Goal: Transaction & Acquisition: Purchase product/service

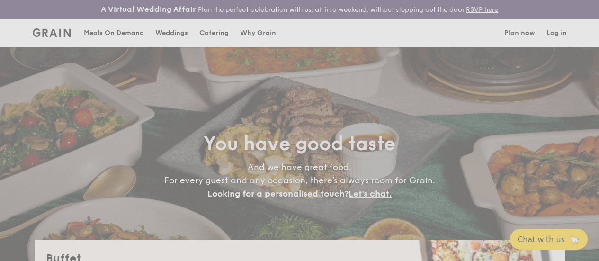
select select
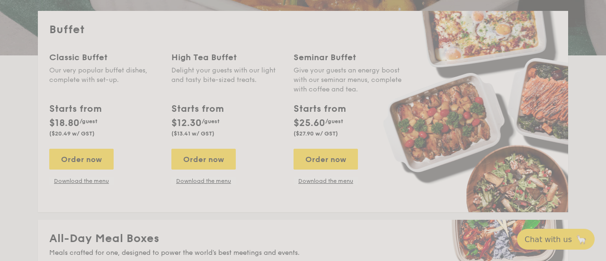
scroll to position [229, 0]
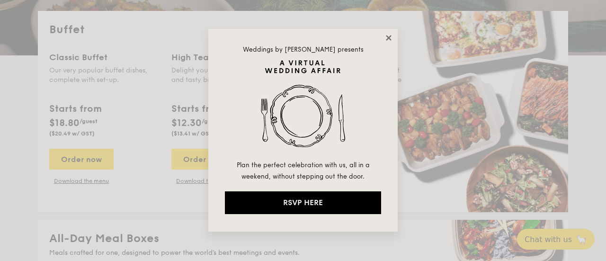
click at [388, 38] on icon at bounding box center [388, 37] width 5 height 5
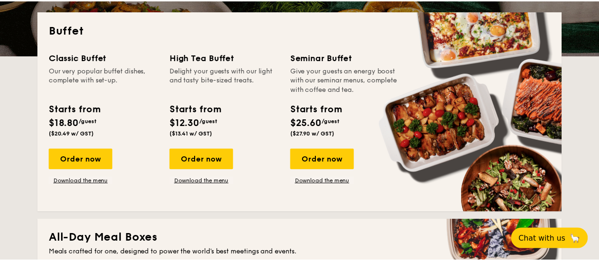
scroll to position [237, 0]
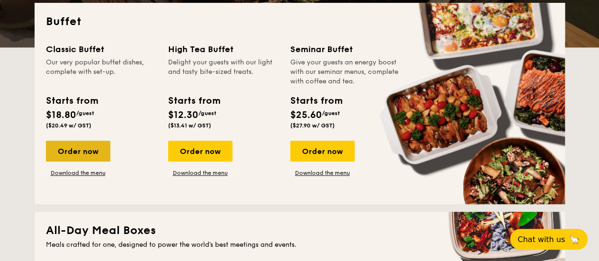
click at [78, 160] on div "Order now" at bounding box center [78, 151] width 64 height 21
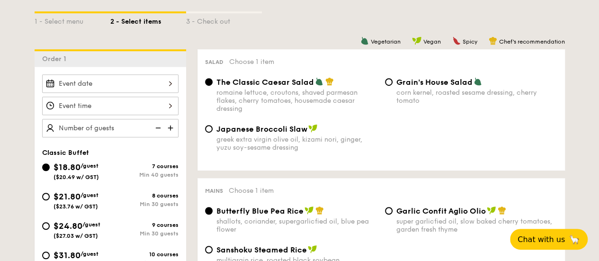
select select
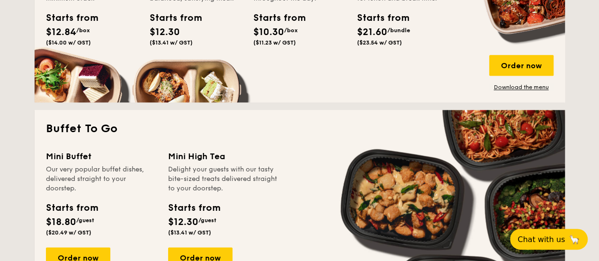
scroll to position [311, 0]
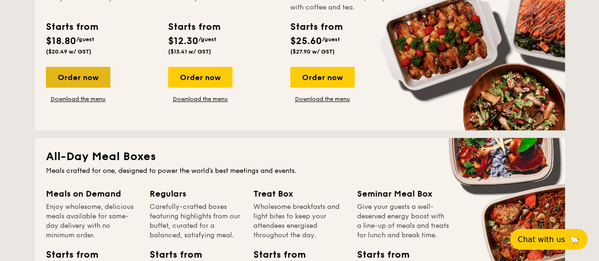
click at [93, 85] on div "Order now" at bounding box center [78, 77] width 64 height 21
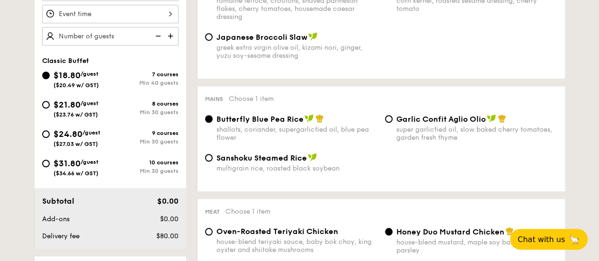
scroll to position [237, 0]
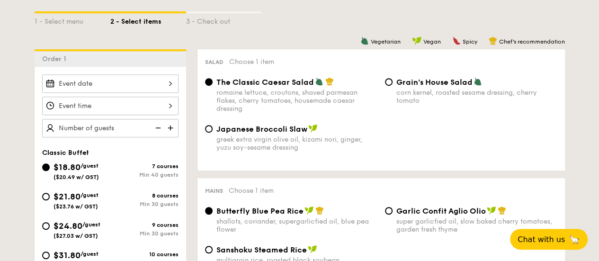
click at [97, 93] on div at bounding box center [110, 83] width 136 height 18
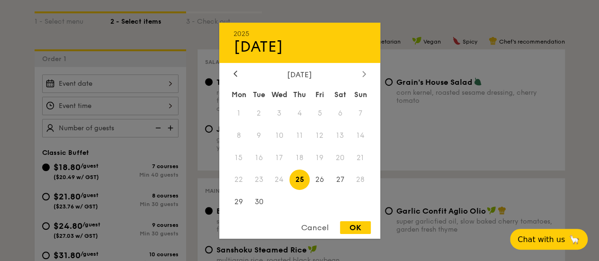
click at [361, 73] on div at bounding box center [364, 74] width 9 height 9
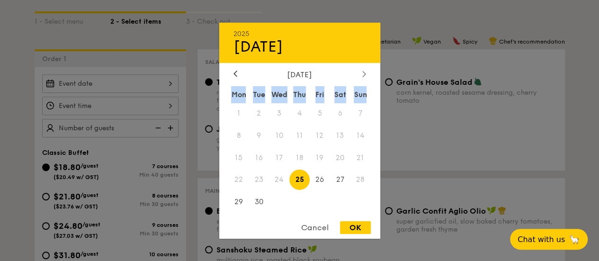
click at [361, 73] on div at bounding box center [364, 74] width 9 height 9
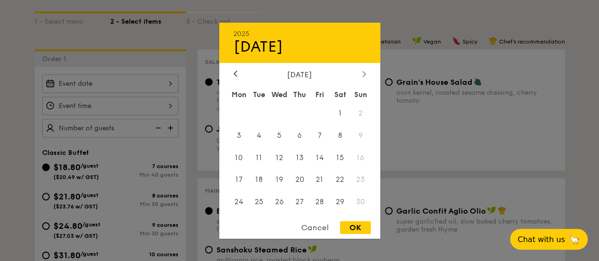
click at [365, 71] on icon at bounding box center [364, 74] width 4 height 6
click at [320, 139] on span "12" at bounding box center [320, 135] width 20 height 20
click at [364, 230] on div "OK" at bounding box center [355, 227] width 31 height 13
type input "[DATE]"
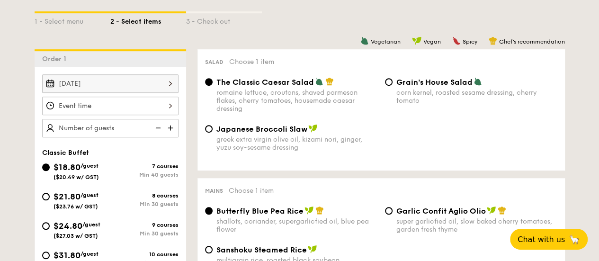
click at [166, 115] on div at bounding box center [110, 106] width 136 height 18
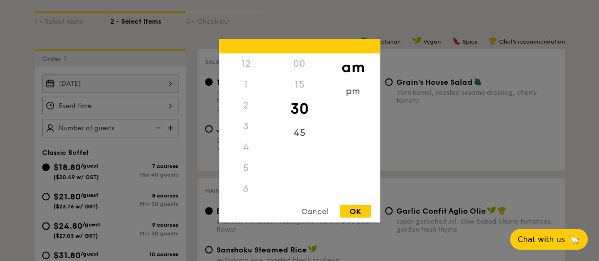
scroll to position [104, 0]
drag, startPoint x: 249, startPoint y: 191, endPoint x: 241, endPoint y: 200, distance: 11.5
click at [250, 180] on div "12 1 2 3 4 5 6 7 8 9 10 11" at bounding box center [246, 125] width 54 height 144
click at [241, 191] on div "11" at bounding box center [246, 198] width 54 height 27
click at [298, 67] on div "00" at bounding box center [300, 66] width 54 height 27
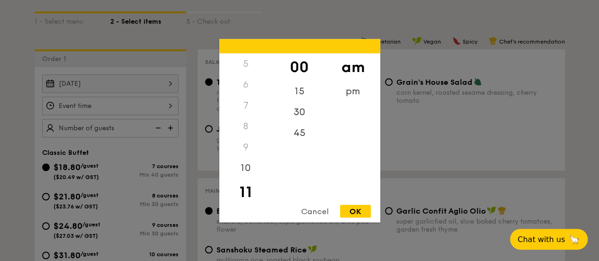
click at [359, 207] on div "OK" at bounding box center [355, 211] width 31 height 13
type input "11:00AM"
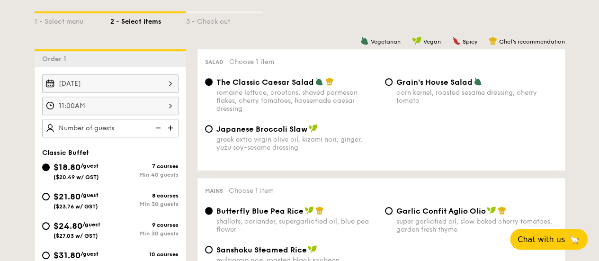
click at [175, 136] on img at bounding box center [171, 128] width 14 height 18
click at [154, 135] on img at bounding box center [157, 128] width 14 height 18
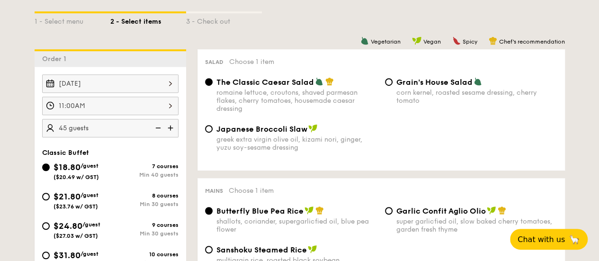
type input "40 guests"
click at [154, 135] on img at bounding box center [157, 128] width 14 height 18
click at [161, 134] on img at bounding box center [157, 128] width 14 height 18
click at [159, 135] on img at bounding box center [157, 128] width 14 height 18
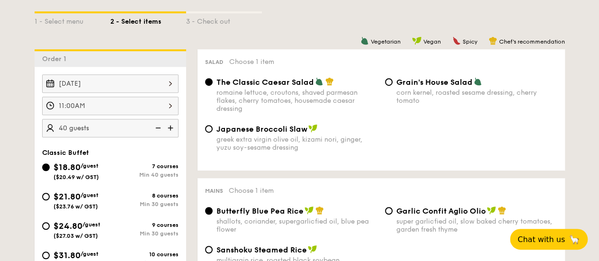
click at [159, 135] on img at bounding box center [157, 128] width 14 height 18
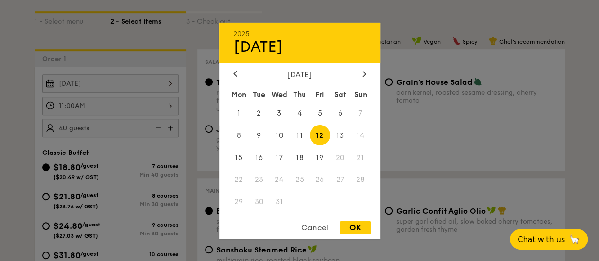
click at [172, 93] on div "[DATE] 2025 Dec [DATE] Tue Wed Thu Fri Sat Sun 1 2 3 4 5 6 7 8 9 10 11 12 13 14…" at bounding box center [110, 83] width 136 height 18
click at [321, 112] on span "5" at bounding box center [320, 113] width 20 height 20
click at [361, 228] on div "OK" at bounding box center [355, 227] width 31 height 13
type input "[DATE]"
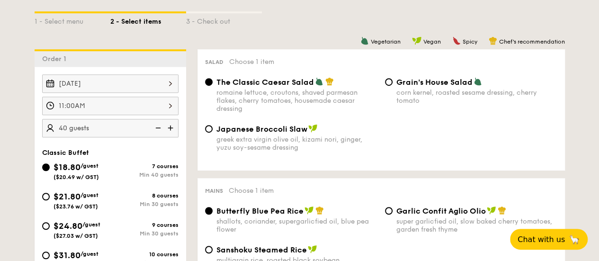
click at [161, 137] on img at bounding box center [157, 128] width 14 height 18
click at [160, 136] on img at bounding box center [157, 128] width 14 height 18
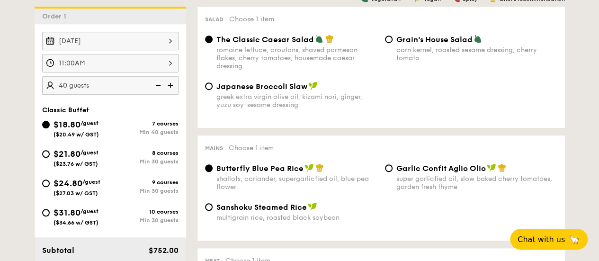
scroll to position [331, 0]
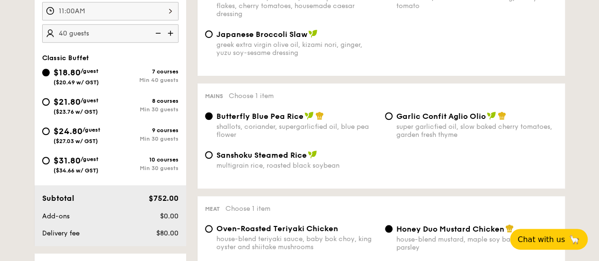
click at [52, 168] on div "$31.80 /guest ($34.66 w/ GST)" at bounding box center [76, 164] width 68 height 20
click at [50, 164] on input "$31.80 /guest ($34.66 w/ GST) 10 courses Min 30 guests" at bounding box center [46, 161] width 8 height 8
radio input "true"
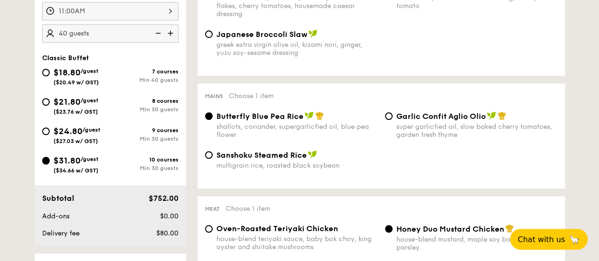
radio input "true"
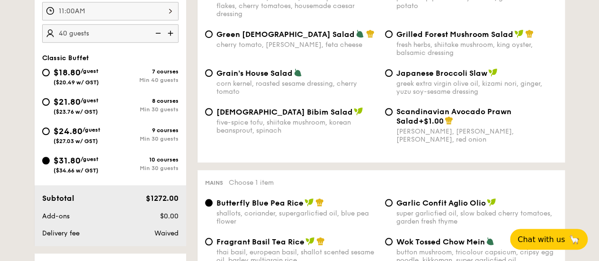
click at [168, 42] on img at bounding box center [171, 33] width 14 height 18
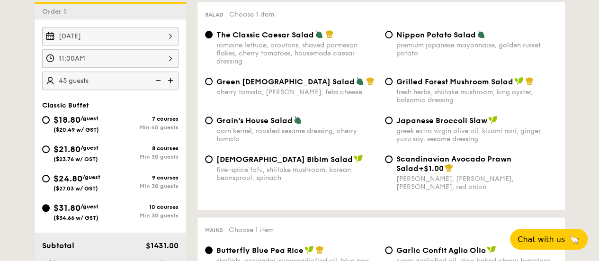
click at [159, 84] on img at bounding box center [157, 81] width 14 height 18
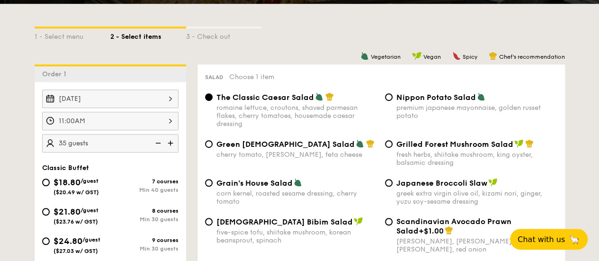
scroll to position [237, 0]
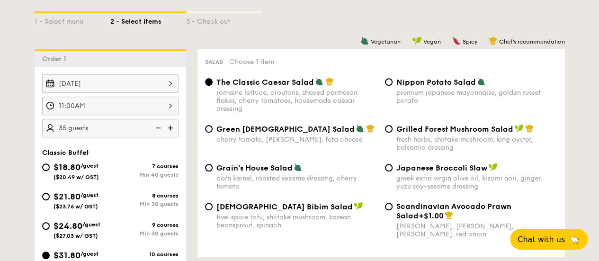
click at [157, 135] on img at bounding box center [157, 128] width 14 height 18
type input "30 guests"
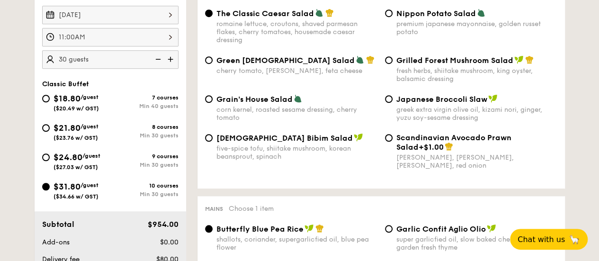
scroll to position [284, 0]
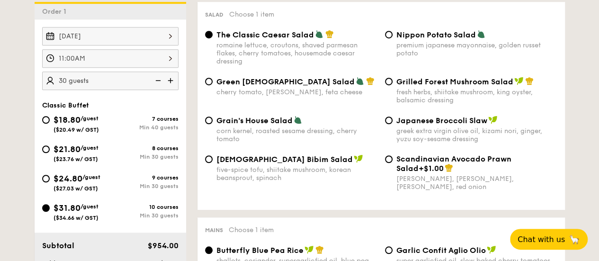
click at [76, 184] on span "$24.80" at bounding box center [68, 178] width 29 height 10
click at [50, 182] on input "$24.80 /guest ($27.03 w/ GST) 9 courses Min 30 guests" at bounding box center [46, 179] width 8 height 8
radio input "true"
click at [74, 221] on div "$31.80 /guest ($34.66 w/ GST)" at bounding box center [76, 211] width 45 height 20
click at [50, 212] on input "$31.80 /guest ($34.66 w/ GST) 10 courses Min 30 guests" at bounding box center [46, 208] width 8 height 8
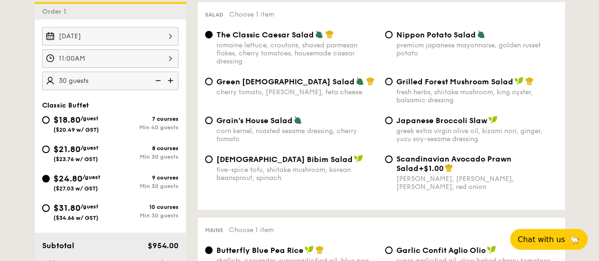
radio input "true"
click at [74, 181] on span "$24.80" at bounding box center [68, 178] width 29 height 10
click at [50, 181] on input "$24.80 /guest ($27.03 w/ GST) 9 courses Min 30 guests" at bounding box center [46, 179] width 8 height 8
radio input "true"
click at [65, 190] on div "$24.80 /guest ($27.03 w/ GST)" at bounding box center [77, 182] width 47 height 20
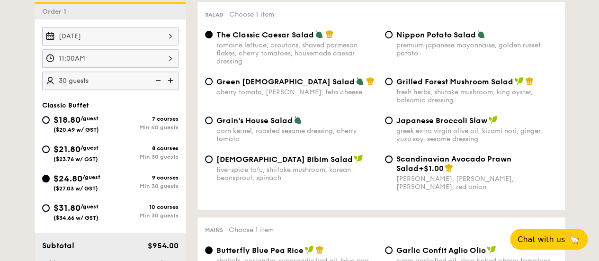
click at [50, 182] on input "$24.80 /guest ($27.03 w/ GST) 9 courses Min 30 guests" at bounding box center [46, 179] width 8 height 8
radio input "false"
radio input "true"
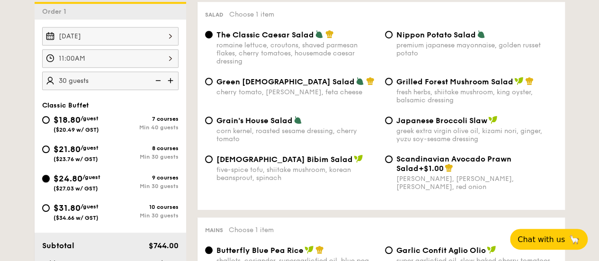
radio input "true"
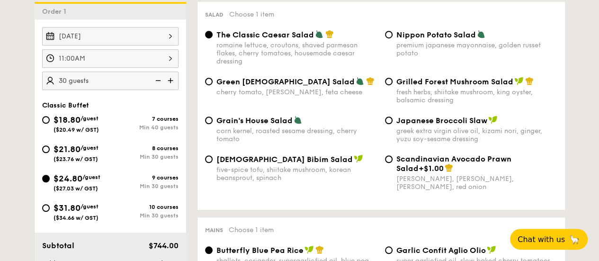
click at [172, 89] on img at bounding box center [171, 81] width 14 height 18
click at [160, 89] on img at bounding box center [157, 81] width 14 height 18
click at [172, 89] on img at bounding box center [171, 81] width 14 height 18
type input "35 guests"
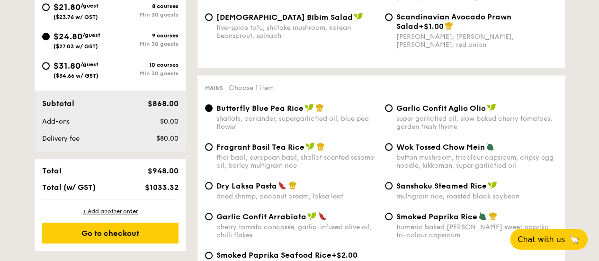
scroll to position [379, 0]
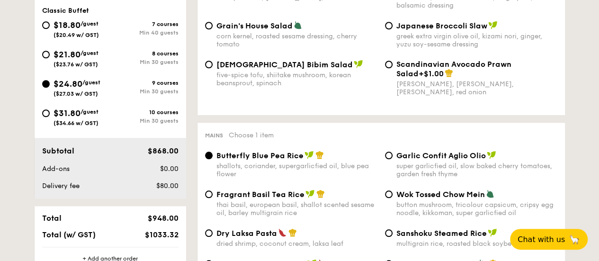
click at [75, 118] on span "$31.80" at bounding box center [67, 113] width 27 height 10
click at [50, 117] on input "$31.80 /guest ($34.66 w/ GST) 10 courses Min 30 guests" at bounding box center [46, 113] width 8 height 8
radio input "true"
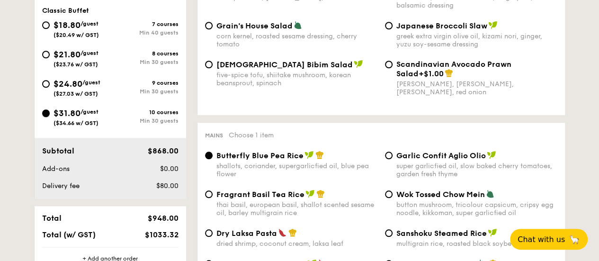
radio input "true"
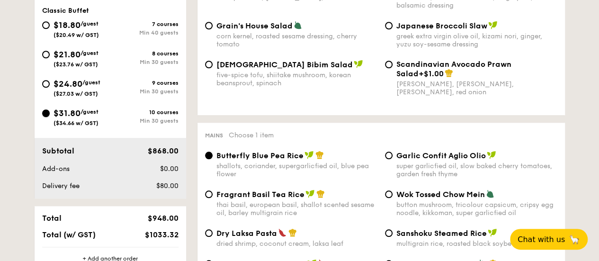
radio input "true"
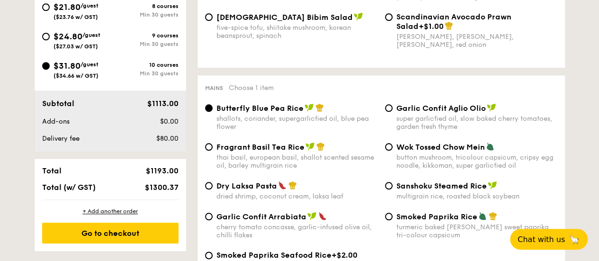
click at [64, 42] on span "$24.80" at bounding box center [68, 36] width 29 height 10
click at [50, 40] on input "$24.80 /guest ($27.03 w/ GST) 9 courses Min 30 guests" at bounding box center [46, 37] width 8 height 8
radio input "true"
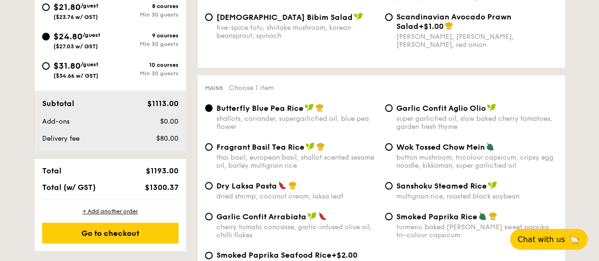
radio input "true"
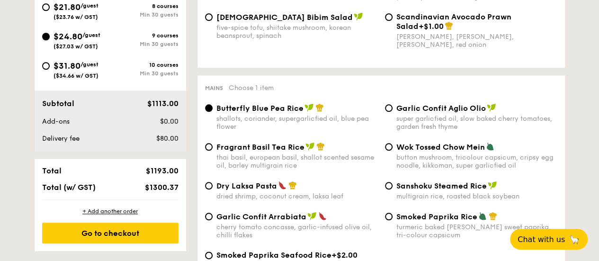
radio input "true"
drag, startPoint x: 149, startPoint y: 197, endPoint x: 182, endPoint y: 197, distance: 33.2
click at [177, 192] on span "$1033.32" at bounding box center [161, 187] width 34 height 9
click at [182, 197] on div "Total $948.00 Total (w/ GST) $1033.32" at bounding box center [111, 179] width 152 height 41
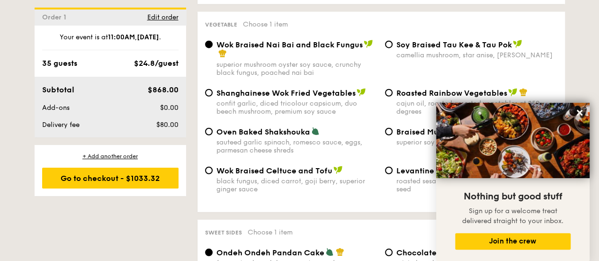
scroll to position [1326, 0]
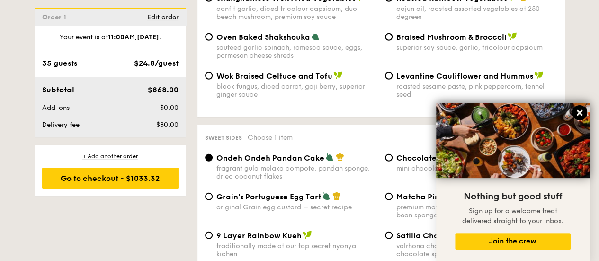
click at [581, 115] on icon at bounding box center [580, 113] width 6 height 6
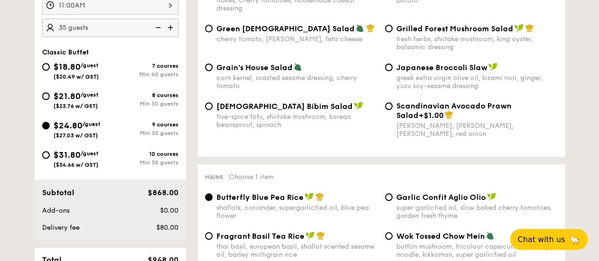
scroll to position [379, 0]
